Goal: Transaction & Acquisition: Book appointment/travel/reservation

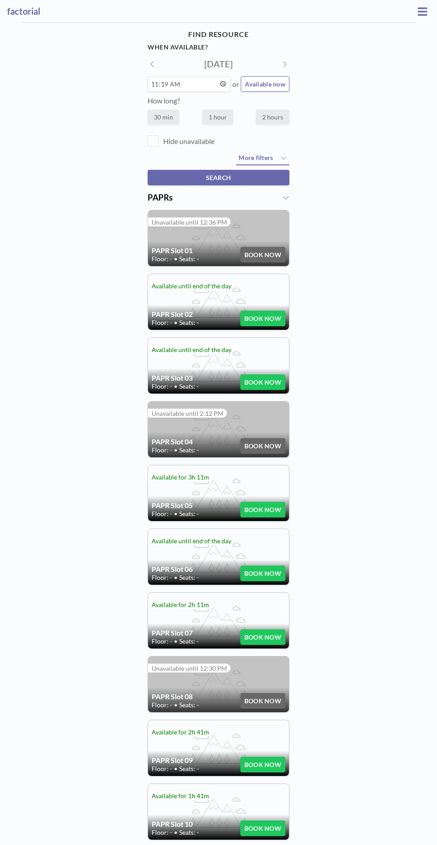
click at [421, 11] on icon at bounding box center [422, 11] width 9 height 8
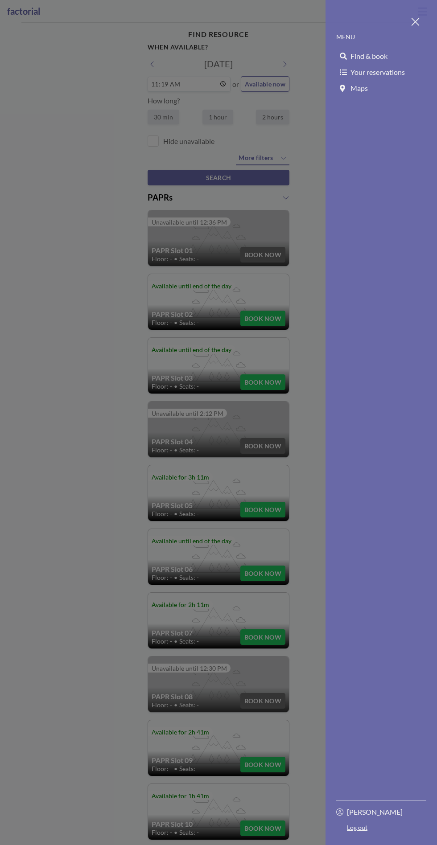
click at [398, 80] on link "Maps" at bounding box center [381, 88] width 90 height 16
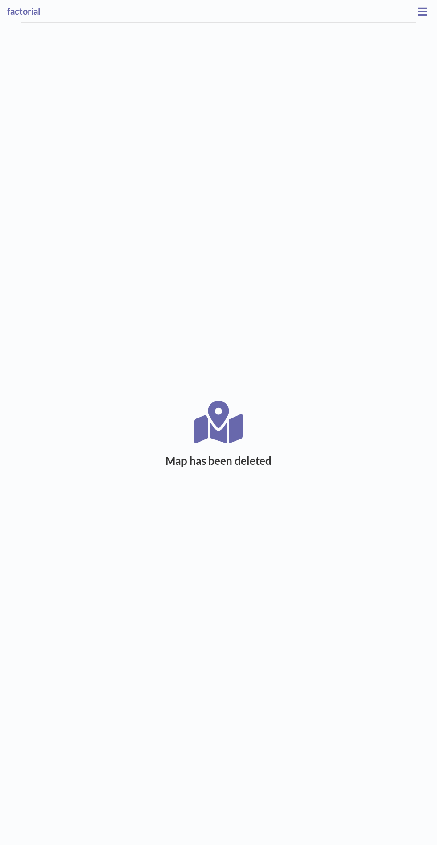
click at [417, 12] on button at bounding box center [422, 11] width 15 height 14
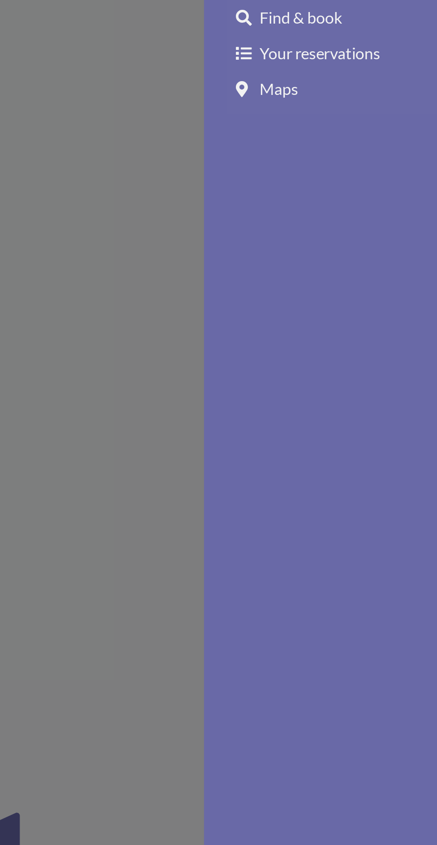
click at [395, 73] on span "Your reservations" at bounding box center [377, 72] width 54 height 9
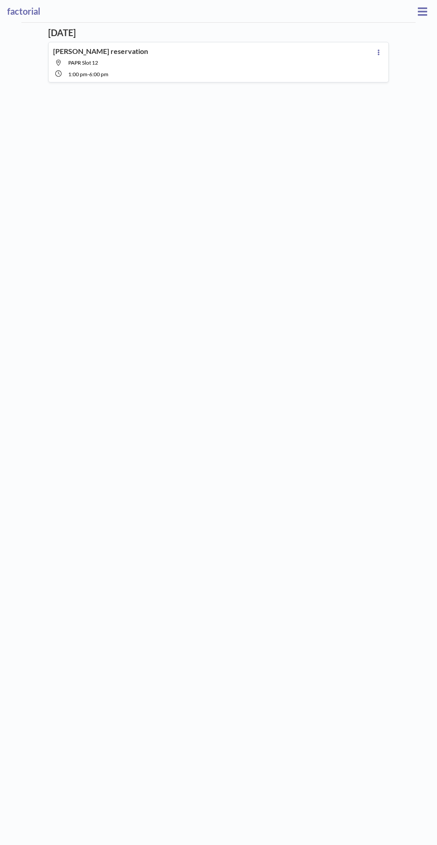
click at [378, 49] on icon at bounding box center [379, 52] width 4 height 6
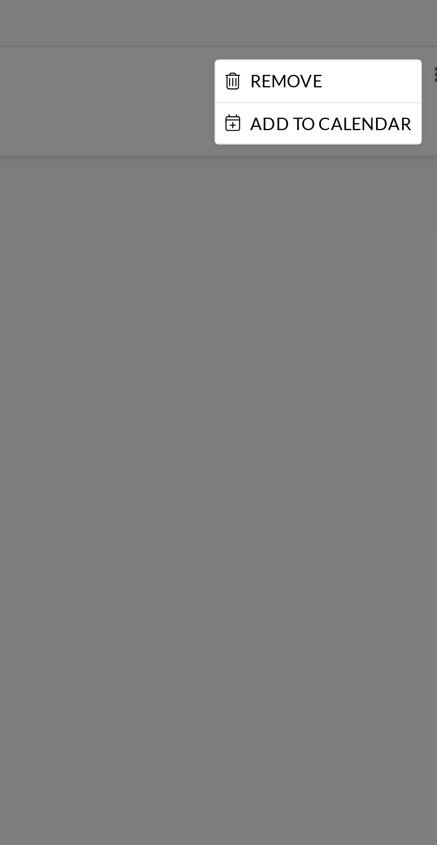
click at [310, 168] on div at bounding box center [218, 422] width 437 height 845
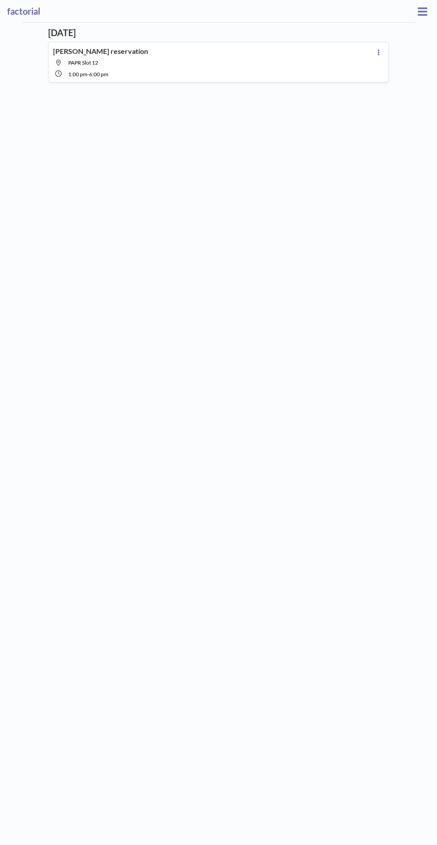
click at [166, 71] on div "1:00 PM - 6:00 PM" at bounding box center [220, 74] width 305 height 8
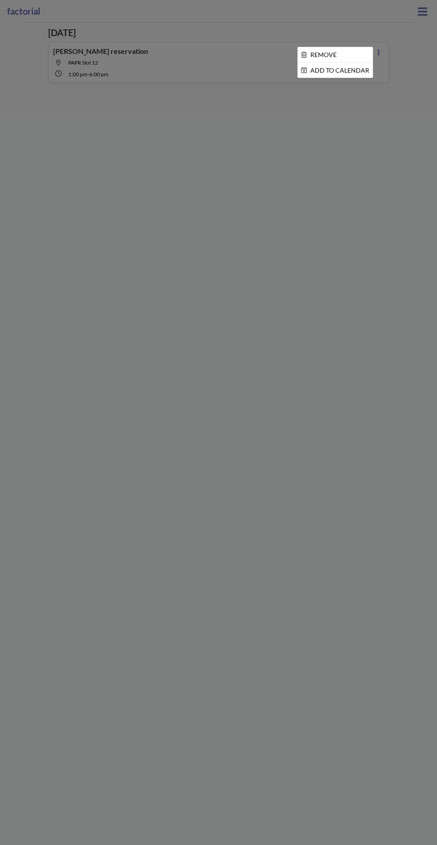
click at [311, 230] on div at bounding box center [218, 422] width 437 height 845
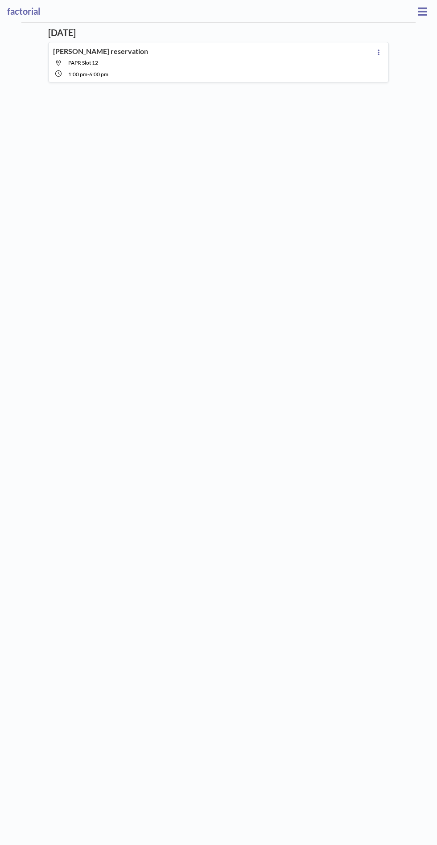
click at [285, 62] on span "PAPR Slot 12" at bounding box center [220, 62] width 305 height 7
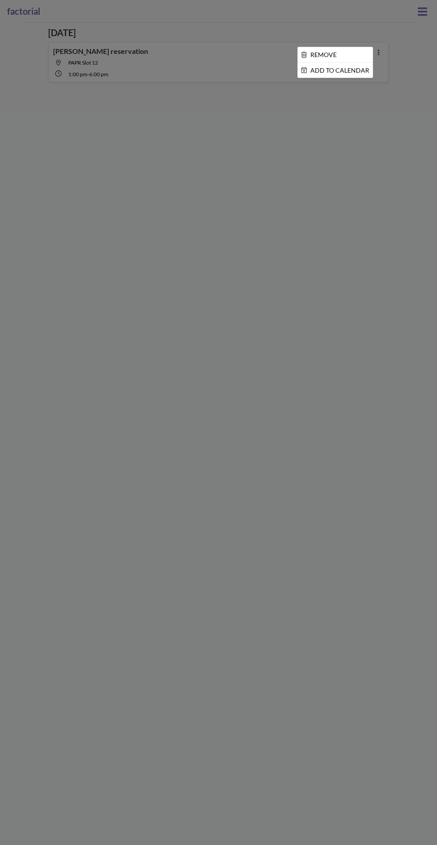
click at [289, 169] on div at bounding box center [218, 422] width 437 height 845
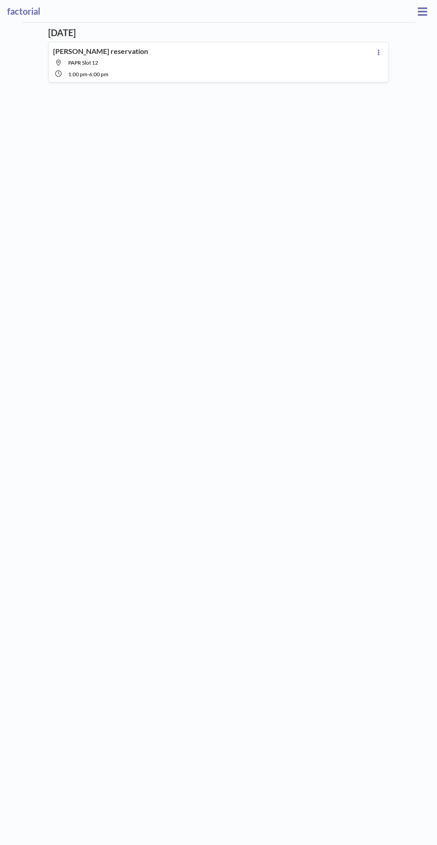
click at [422, 11] on icon at bounding box center [422, 11] width 9 height 8
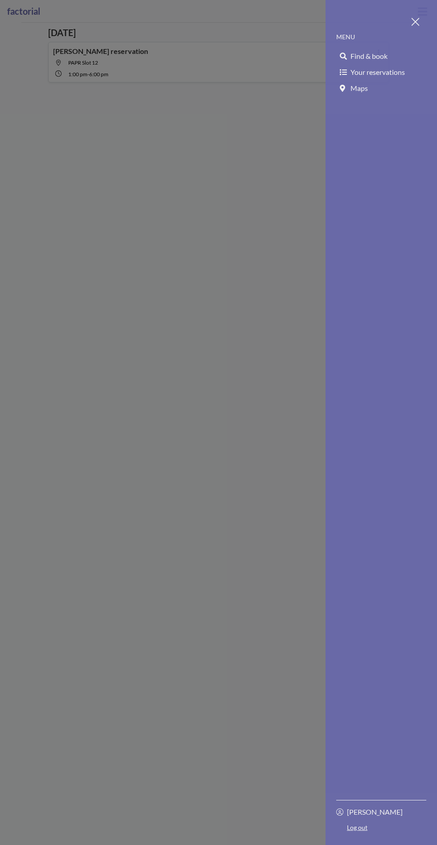
click at [383, 50] on link "Find & book" at bounding box center [381, 56] width 90 height 16
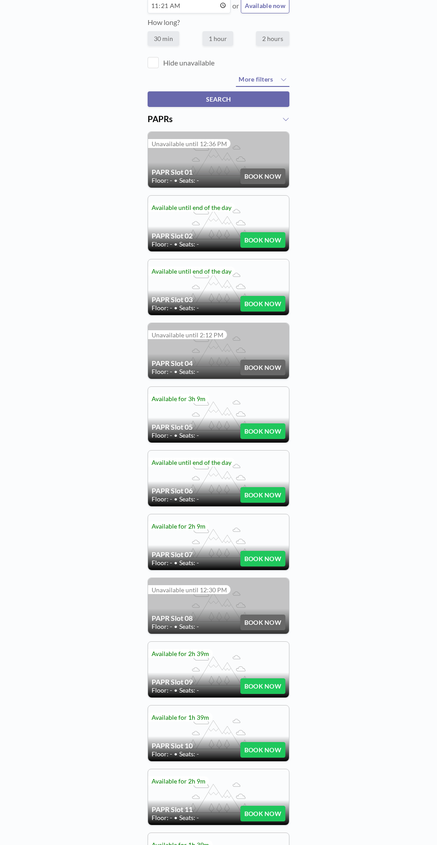
scroll to position [127, 0]
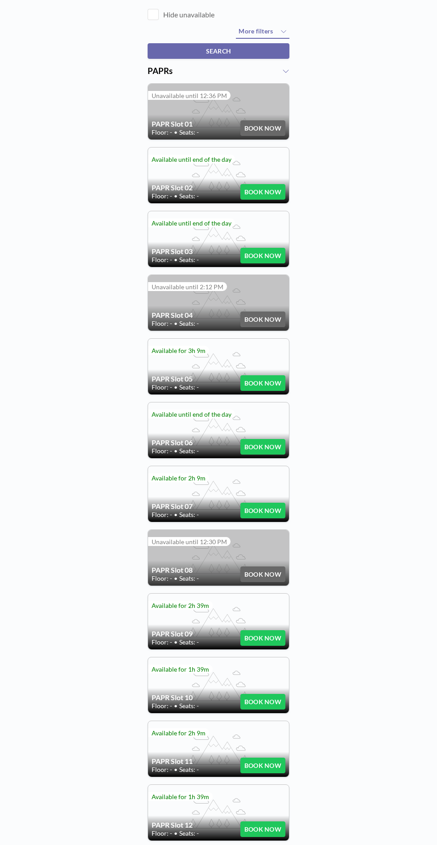
click at [273, 824] on button "BOOK NOW" at bounding box center [262, 830] width 45 height 16
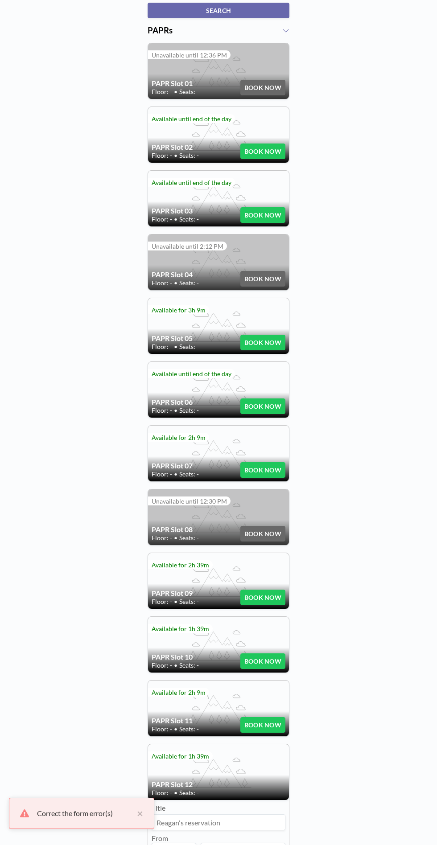
click at [183, 843] on input "11:21" at bounding box center [174, 850] width 45 height 15
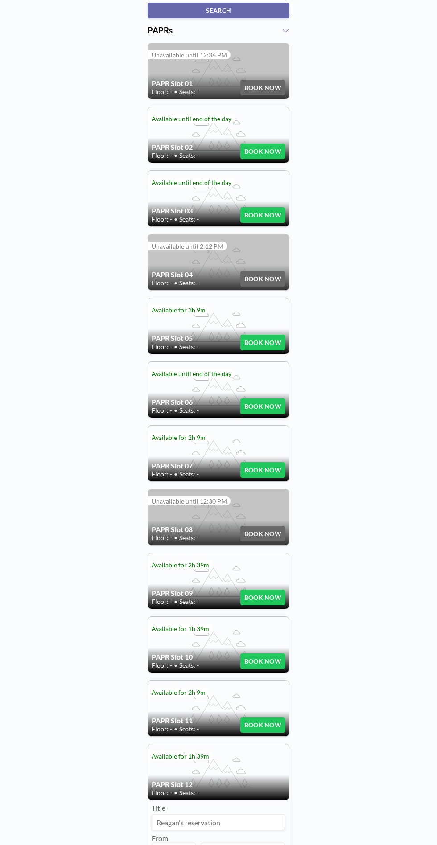
type input "12:50"
